Goal: Task Accomplishment & Management: Complete application form

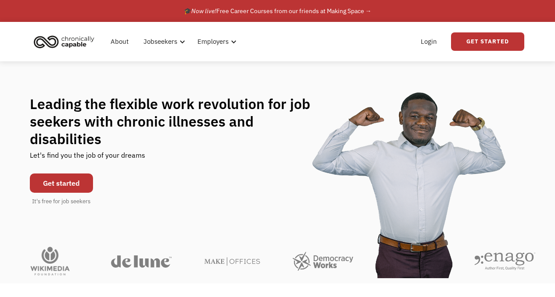
click at [88, 180] on link "Get started" at bounding box center [61, 183] width 63 height 19
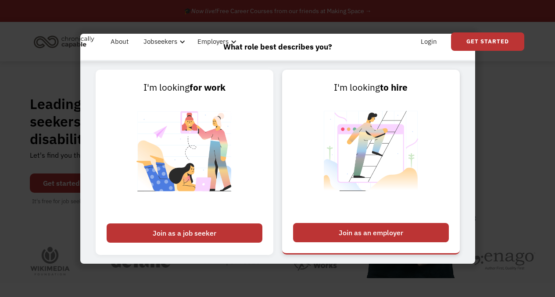
click at [328, 236] on div "Join as an employer" at bounding box center [371, 232] width 156 height 19
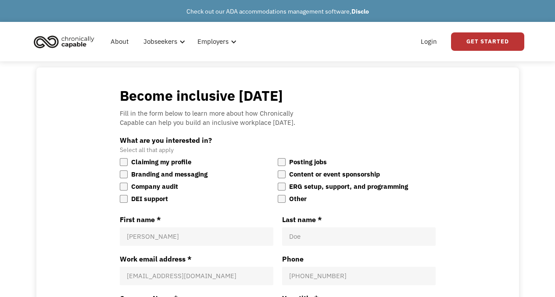
click at [51, 42] on img "home" at bounding box center [64, 41] width 66 height 19
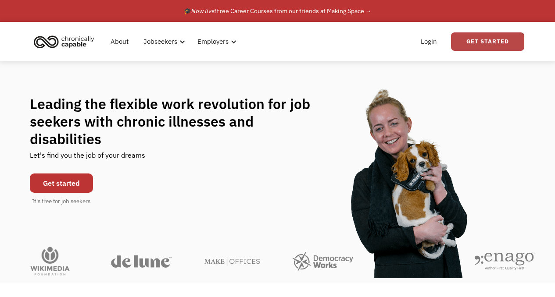
click at [469, 44] on link "Get Started" at bounding box center [487, 41] width 73 height 18
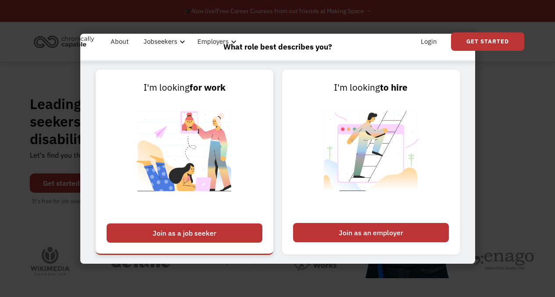
click at [180, 112] on img at bounding box center [184, 157] width 109 height 124
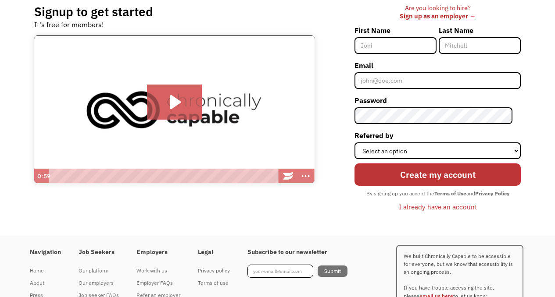
scroll to position [28, 0]
